Goal: Check status

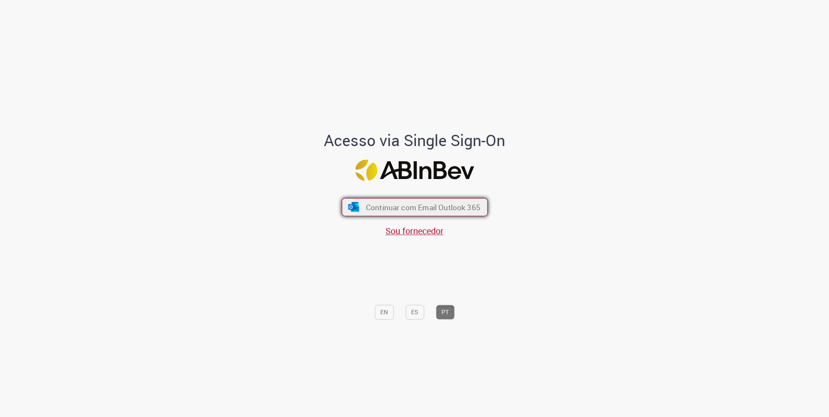
click at [466, 207] on span "Continuar com Email Outlook 365" at bounding box center [423, 207] width 115 height 10
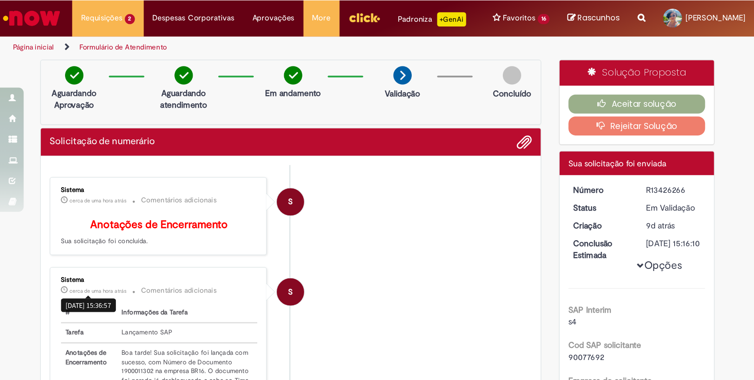
scroll to position [58, 0]
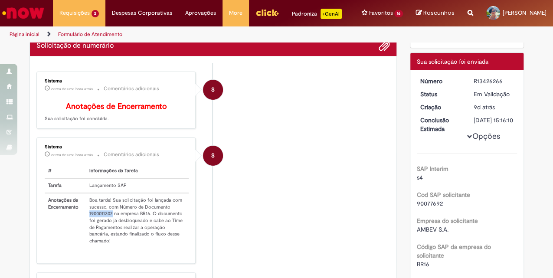
drag, startPoint x: 85, startPoint y: 227, endPoint x: 110, endPoint y: 226, distance: 25.2
click at [110, 226] on td "Boa tarde! Sua solicitação foi lançada com sucesso, com Número de Documento 190…" at bounding box center [137, 220] width 103 height 55
copy td "1900011302"
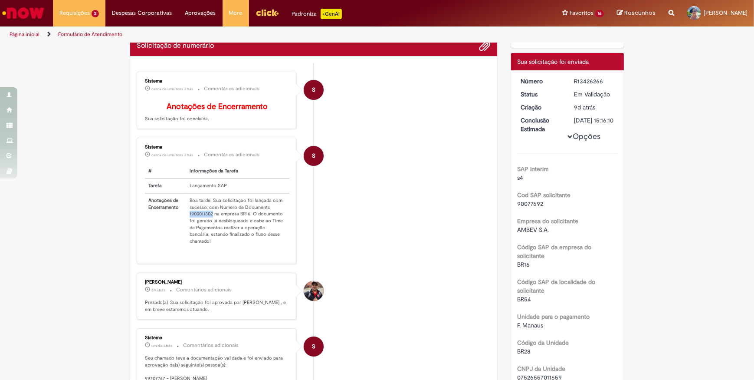
scroll to position [0, 0]
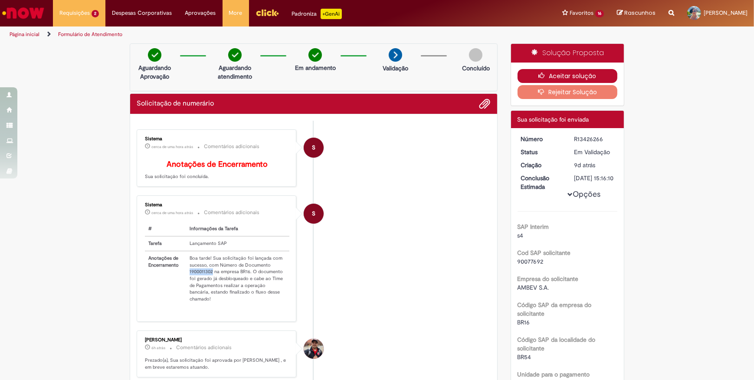
click at [560, 76] on button "Aceitar solução" at bounding box center [568, 76] width 100 height 14
